Goal: Task Accomplishment & Management: Complete application form

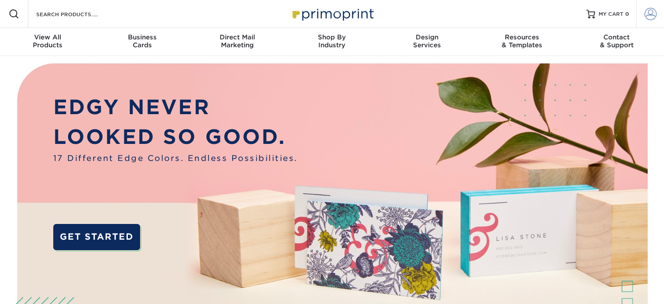
type input "orders@wizardcreations.com"
click at [647, 15] on span at bounding box center [651, 14] width 12 height 12
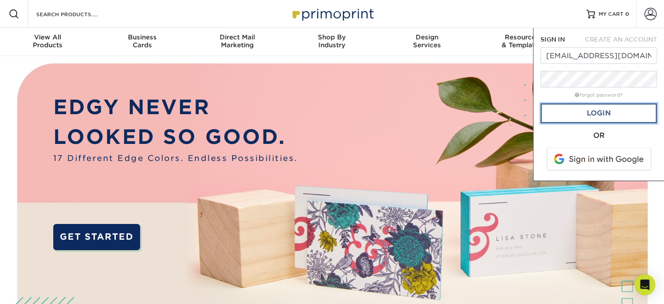
click at [611, 114] on link "Login" at bounding box center [599, 113] width 117 height 20
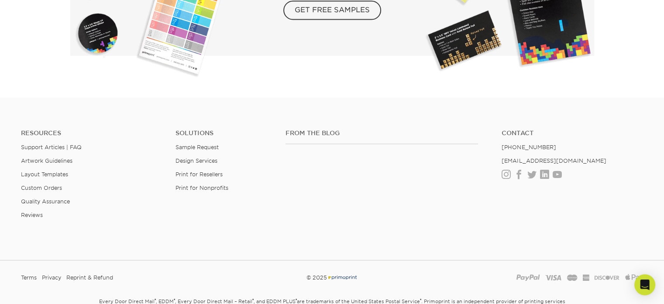
scroll to position [1661, 0]
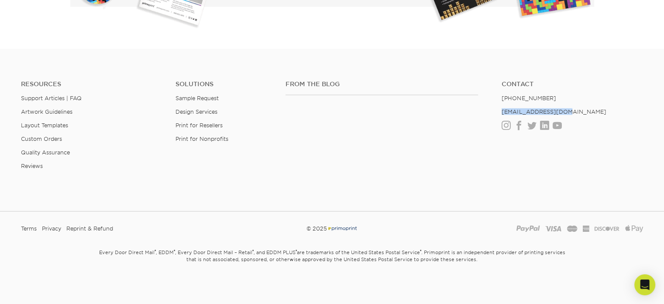
drag, startPoint x: 568, startPoint y: 111, endPoint x: 500, endPoint y: 106, distance: 68.3
click at [500, 106] on ul "Contact (888) 822-5815 info@primoprint.com Instagram Facebook Twitter LinkedIn …" at bounding box center [572, 104] width 155 height 49
copy link "[EMAIL_ADDRESS][DOMAIN_NAME]"
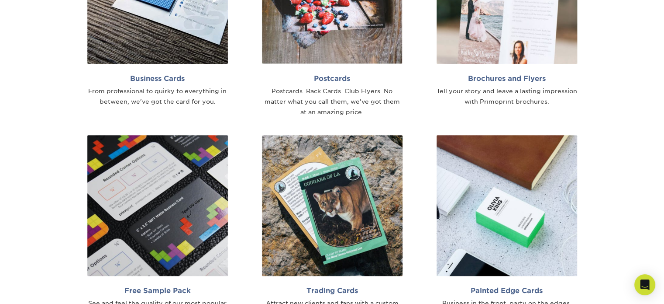
scroll to position [438, 0]
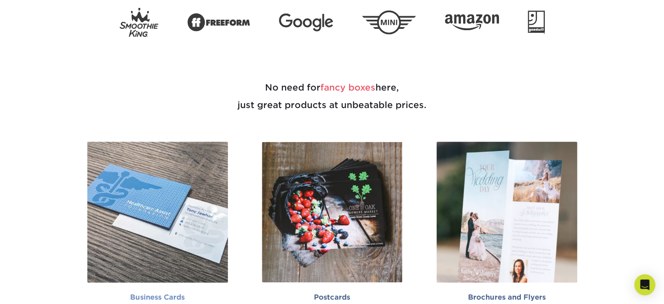
click at [162, 184] on img at bounding box center [157, 212] width 141 height 141
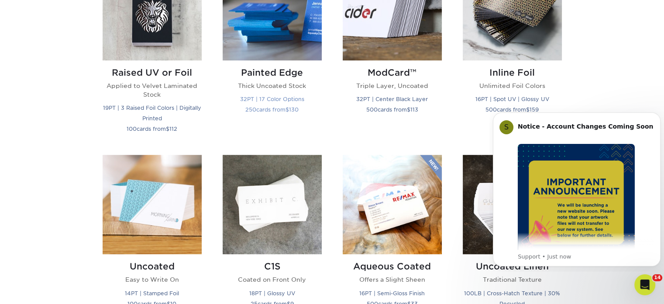
scroll to position [612, 0]
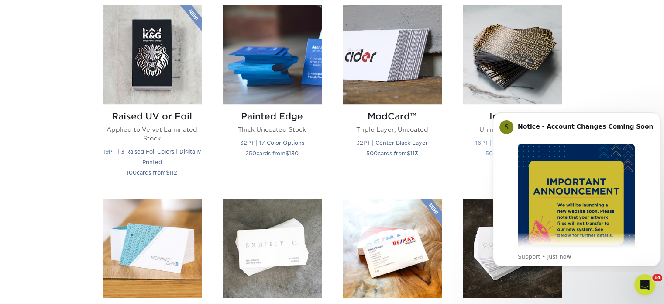
click at [501, 43] on img at bounding box center [512, 54] width 99 height 99
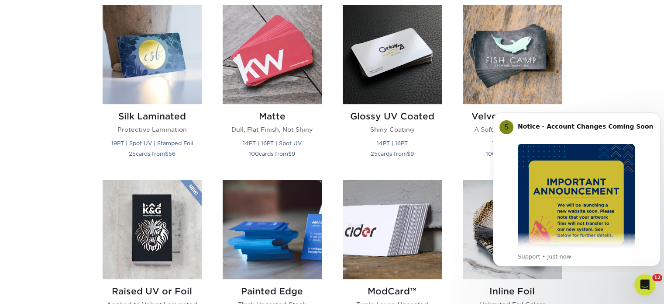
scroll to position [481, 0]
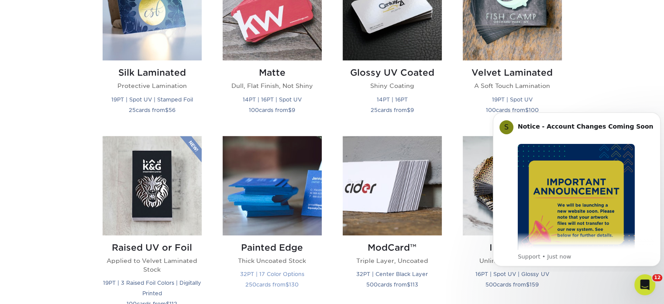
click at [283, 194] on img at bounding box center [272, 185] width 99 height 99
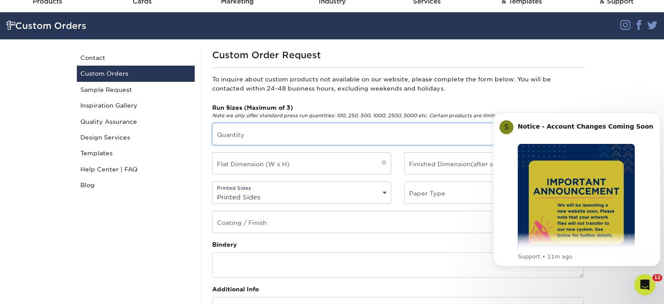
click at [295, 138] on input "text" at bounding box center [398, 133] width 371 height 21
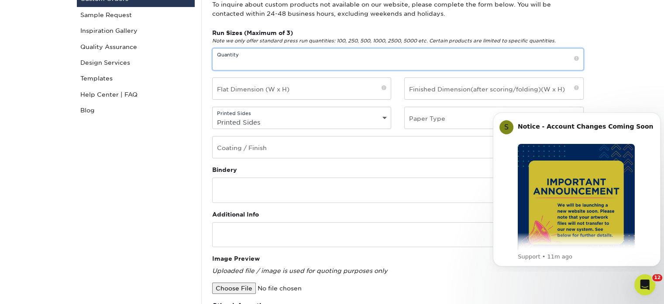
scroll to position [131, 0]
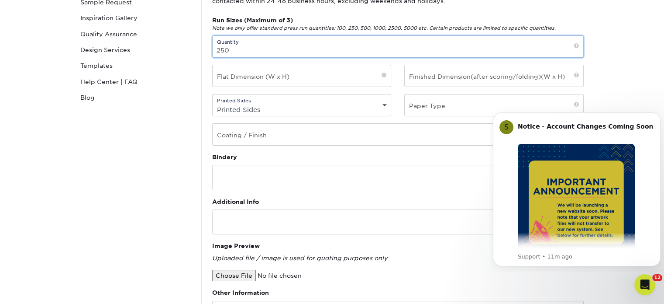
type input "250"
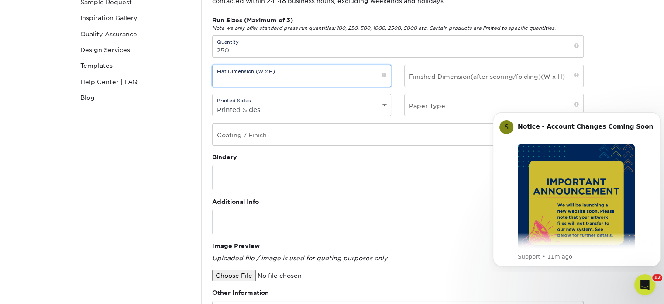
click at [280, 79] on input "text" at bounding box center [302, 75] width 179 height 21
type input "3.5" x 2"
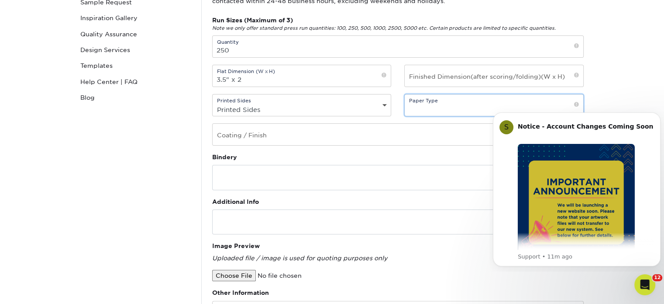
click at [425, 110] on input "text" at bounding box center [494, 104] width 179 height 21
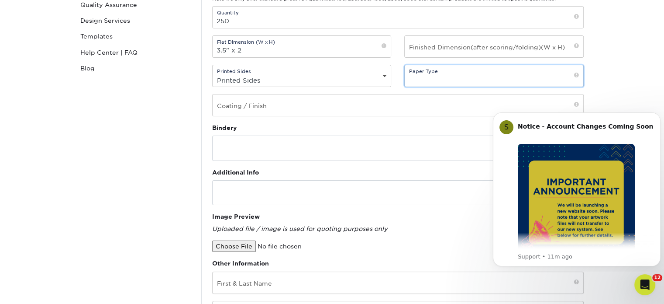
scroll to position [175, 0]
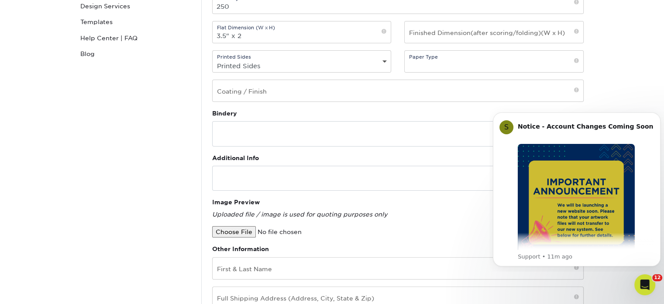
click at [304, 64] on select "Printed Sides 4/0 - Single Sided 4/4 - Double Sided" at bounding box center [302, 65] width 179 height 13
select select "4/4 - Double Sided"
click at [213, 59] on select "Printed Sides 4/0 - Single Sided 4/4 - Double Sided" at bounding box center [302, 65] width 179 height 13
click at [512, 66] on input "text" at bounding box center [494, 61] width 179 height 21
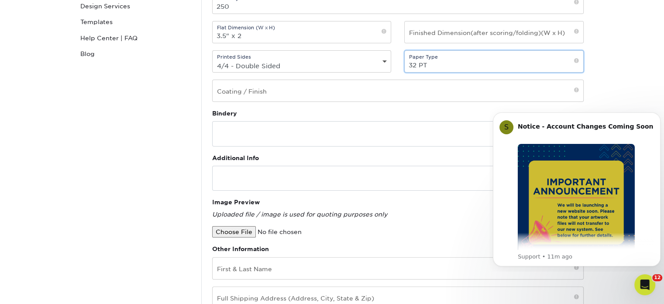
type input "32 PT"
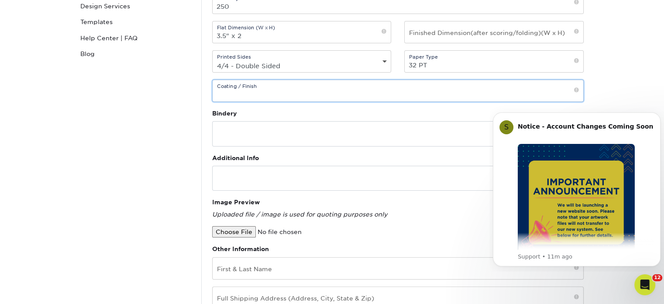
click at [394, 90] on input "text" at bounding box center [398, 90] width 371 height 21
click at [566, 91] on input "Gloss" at bounding box center [398, 90] width 371 height 21
type input "Gloss"
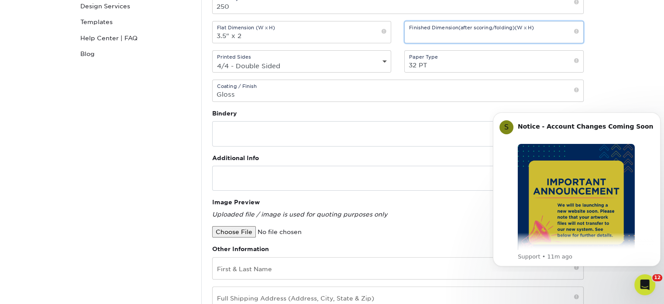
click at [447, 33] on input "text" at bounding box center [494, 31] width 179 height 21
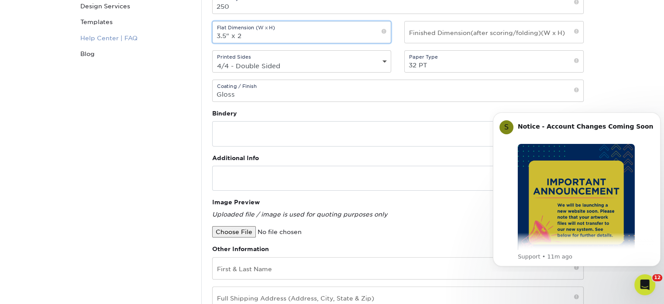
drag, startPoint x: 191, startPoint y: 33, endPoint x: 184, endPoint y: 32, distance: 7.5
click at [184, 32] on div "Custom Orders Contact Custom Orders Sample Request Inspiration Gallery Quality …" at bounding box center [332, 188] width 524 height 561
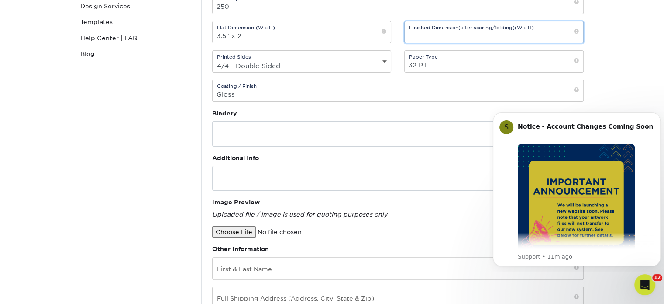
click at [429, 38] on input "text" at bounding box center [494, 31] width 179 height 21
paste input "3.5" x 2"
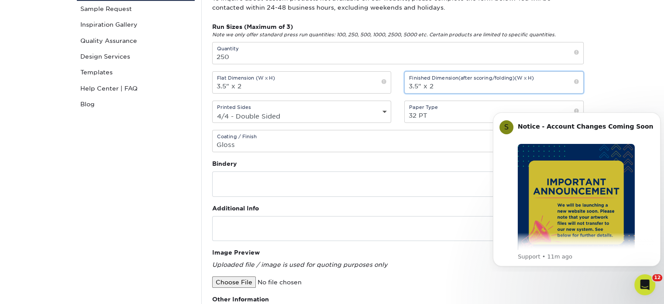
scroll to position [218, 0]
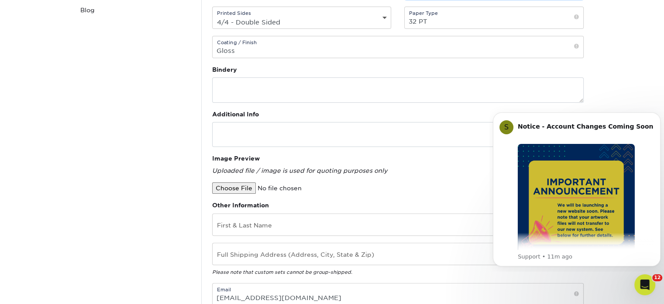
type input "3.5" x 2"
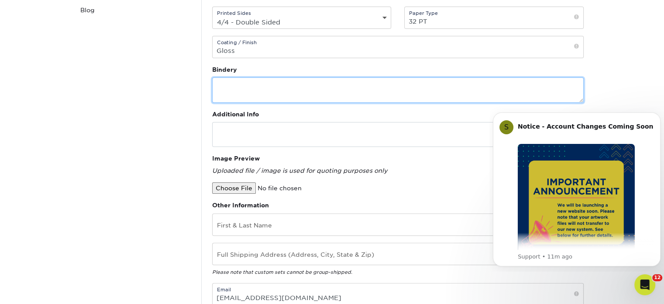
click at [238, 82] on textarea at bounding box center [398, 89] width 372 height 25
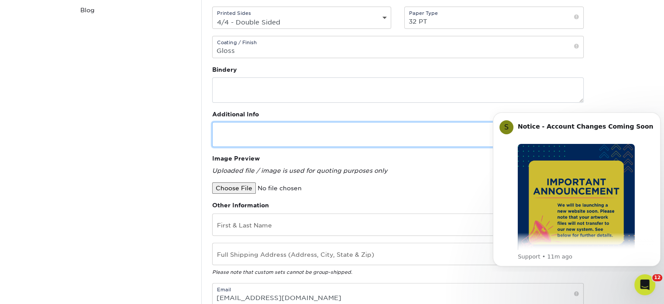
click at [239, 125] on textarea at bounding box center [398, 134] width 372 height 25
type textarea "O"
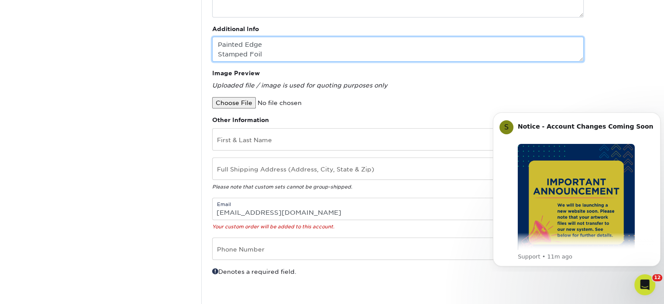
scroll to position [306, 0]
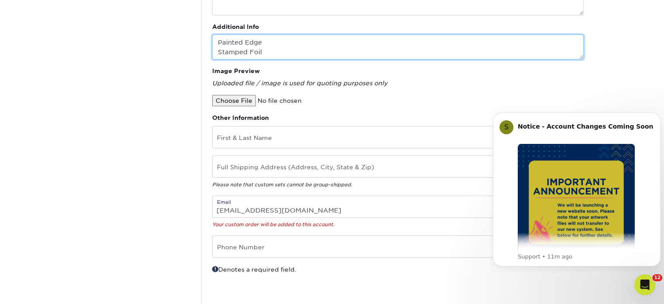
type textarea "Painted Edge Stamped Foil"
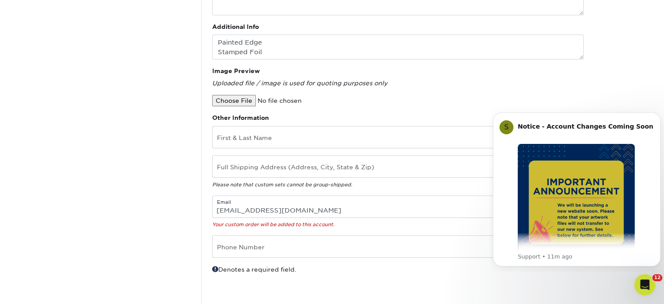
click at [238, 100] on input "file" at bounding box center [286, 100] width 149 height 11
type input "C:\fakepath\image0 (35).jpeg"
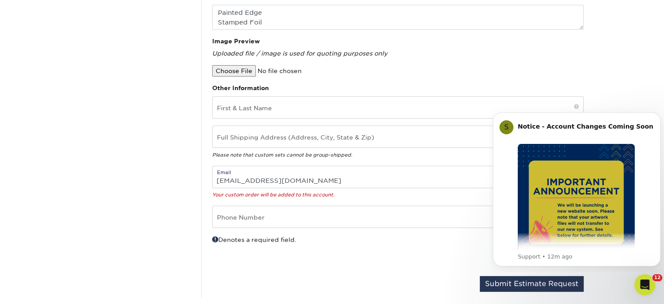
scroll to position [349, 0]
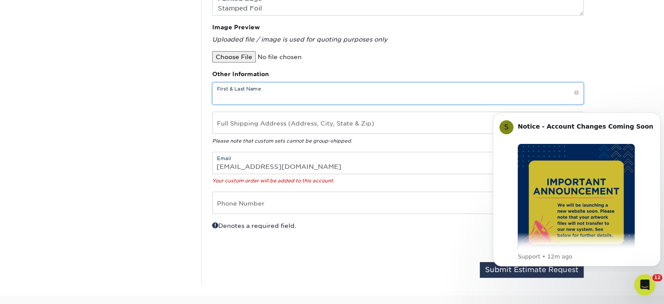
click at [279, 83] on input "text" at bounding box center [398, 93] width 371 height 21
type input "LeAnn Nevels"
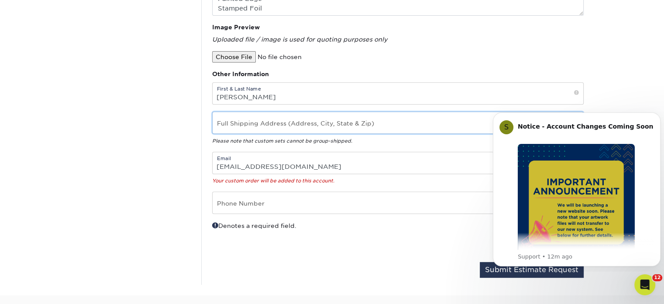
click at [248, 124] on input "text" at bounding box center [398, 122] width 371 height 21
type input "500 E Broward Blvd, Suite 1710"
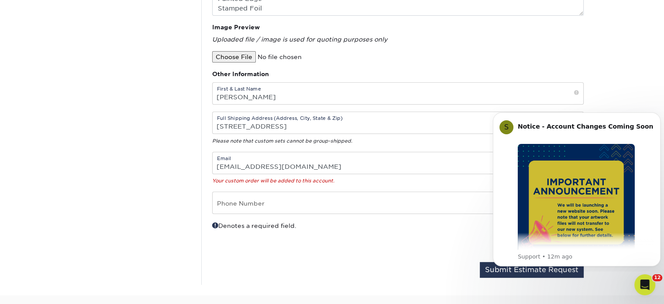
type input "9543172940"
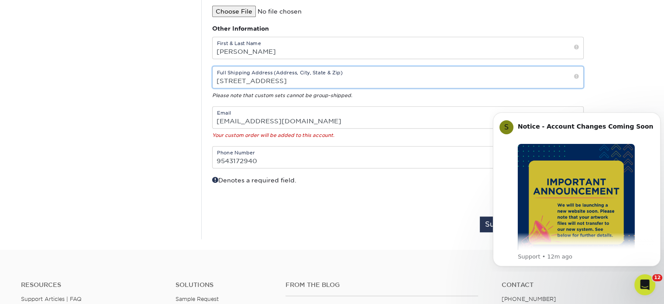
scroll to position [437, 0]
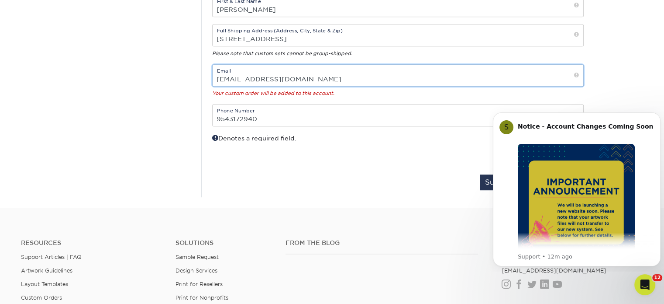
drag, startPoint x: 239, startPoint y: 76, endPoint x: 215, endPoint y: 76, distance: 24.5
click at [215, 76] on input "orders@wizardcreations.com" at bounding box center [398, 75] width 371 height 21
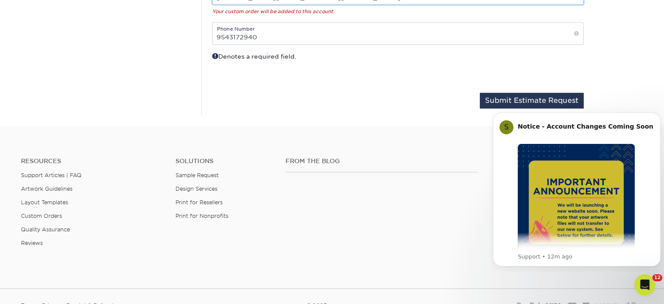
scroll to position [524, 0]
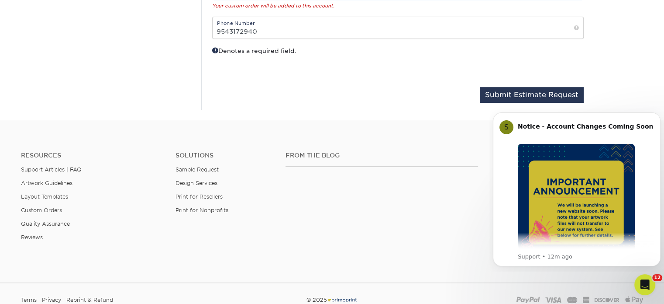
type input "leann@wizardcreations.com"
click at [510, 90] on button "Submit Estimate Request" at bounding box center [532, 95] width 104 height 16
